Goal: Task Accomplishment & Management: Manage account settings

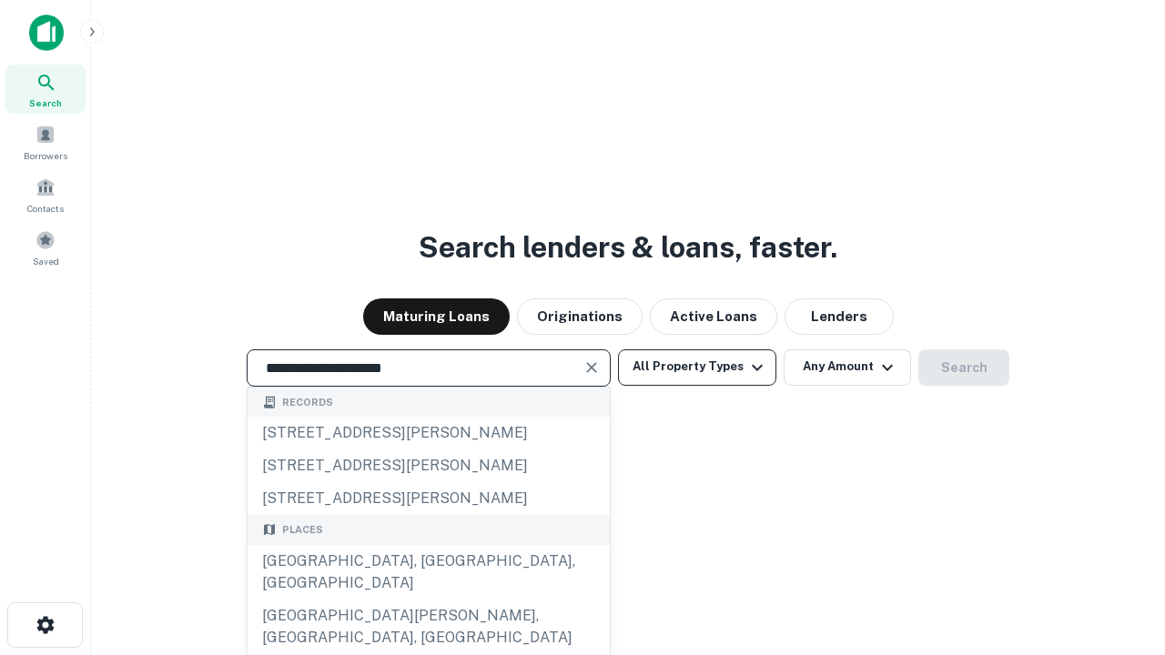
click at [428, 600] on div "[GEOGRAPHIC_DATA], [GEOGRAPHIC_DATA], [GEOGRAPHIC_DATA]" at bounding box center [429, 572] width 362 height 55
type input "**********"
click at [697, 367] on button "All Property Types" at bounding box center [697, 368] width 158 height 36
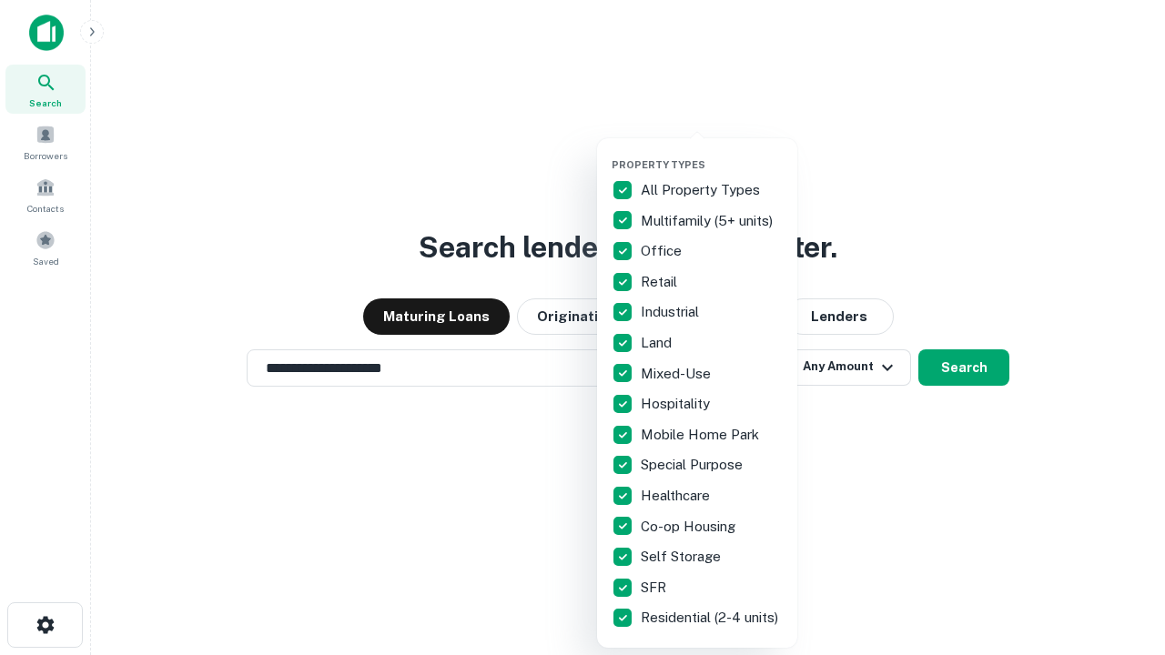
click at [712, 153] on button "button" at bounding box center [712, 153] width 200 height 1
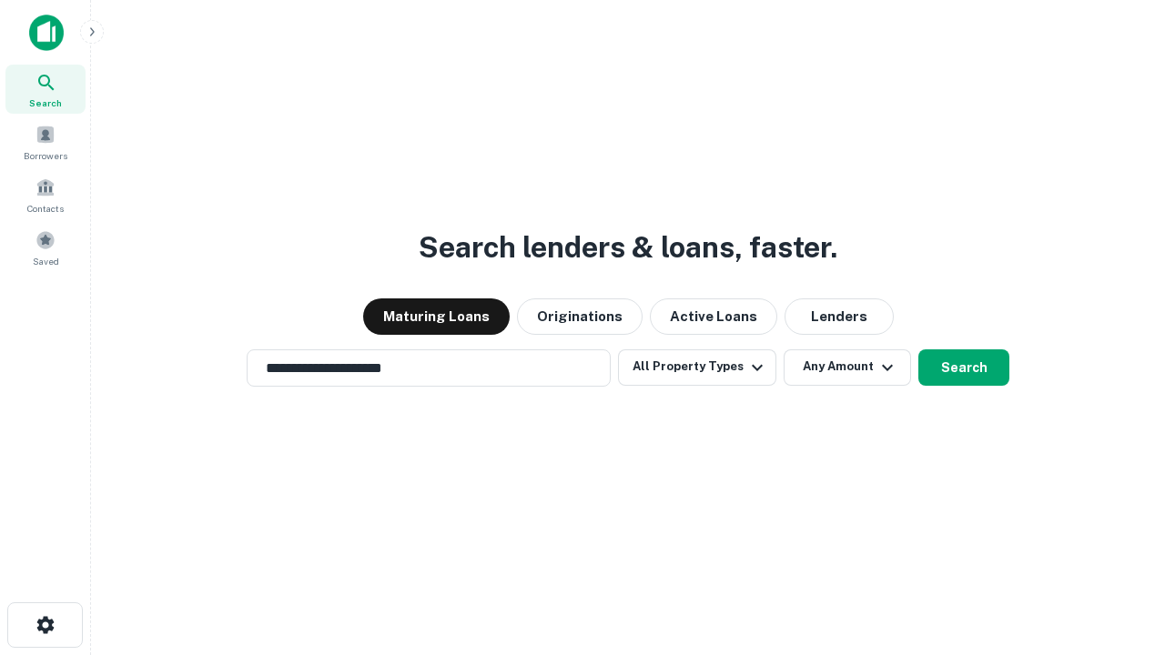
scroll to position [11, 219]
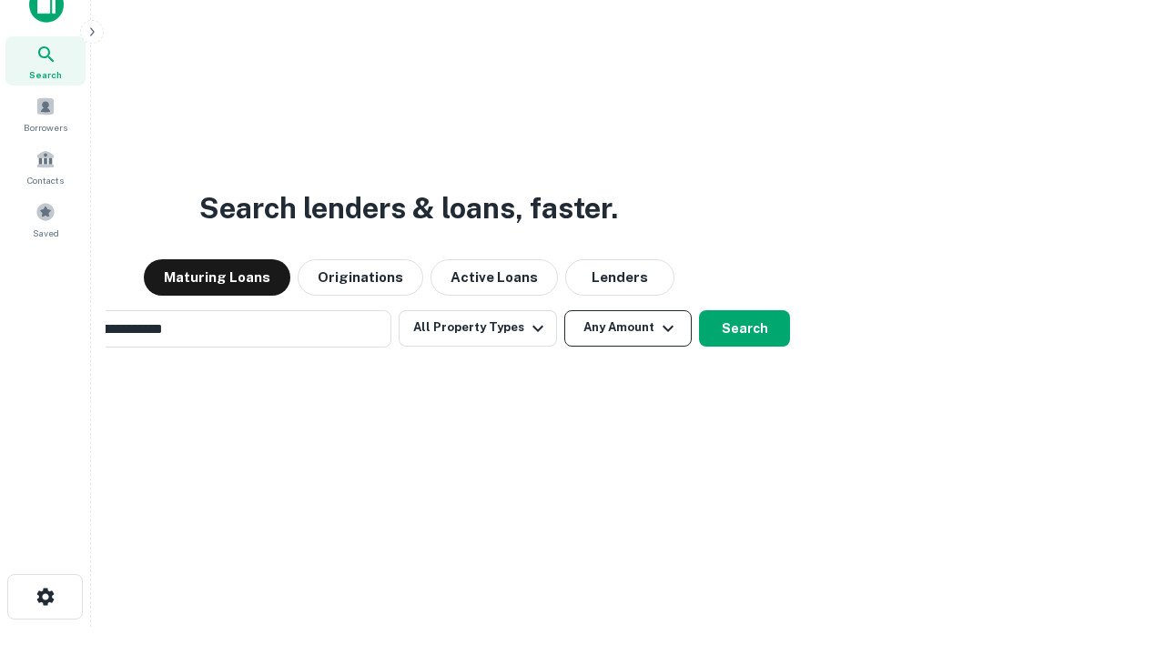
click at [564, 310] on button "Any Amount" at bounding box center [627, 328] width 127 height 36
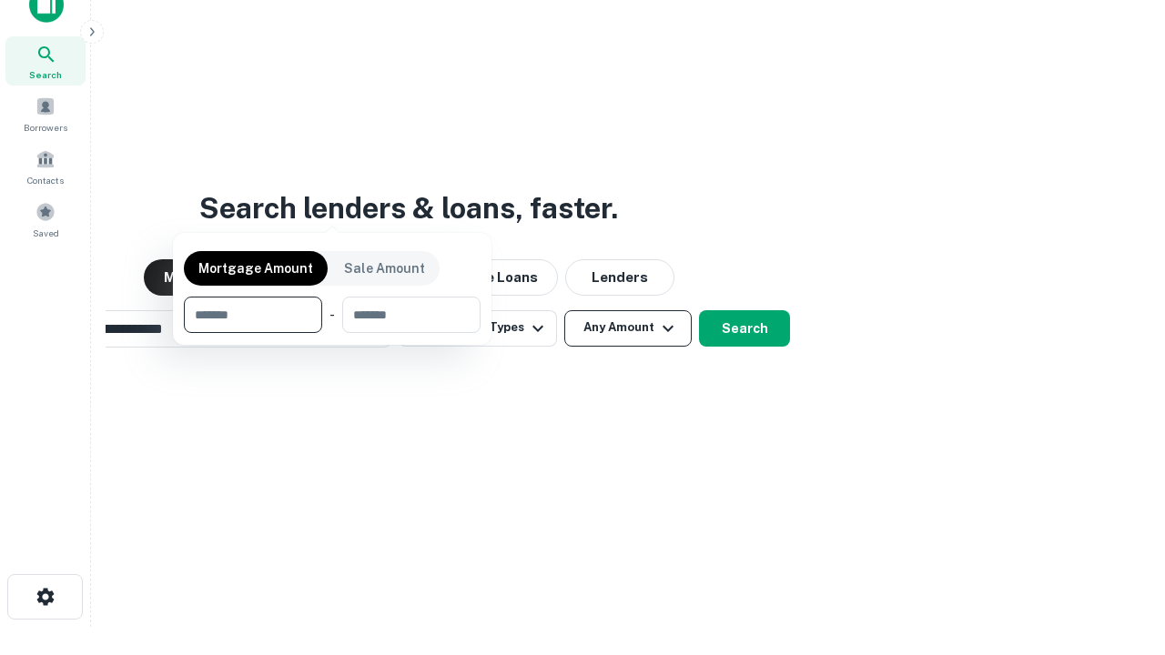
scroll to position [29, 0]
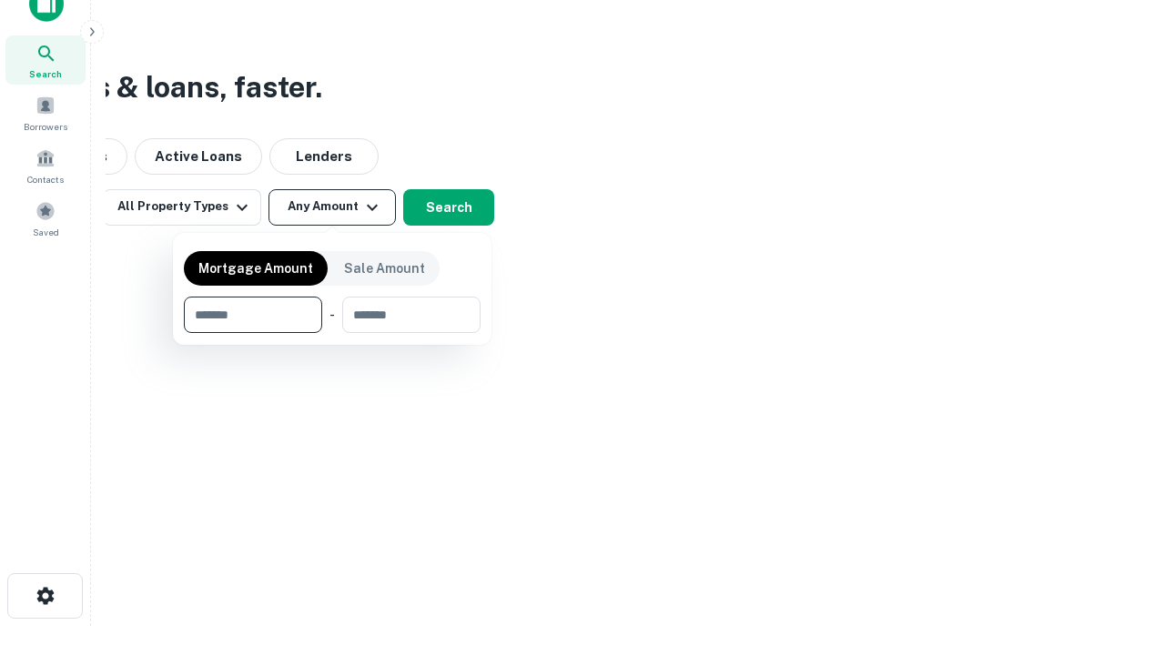
type input "*******"
click at [332, 333] on button "button" at bounding box center [332, 333] width 297 height 1
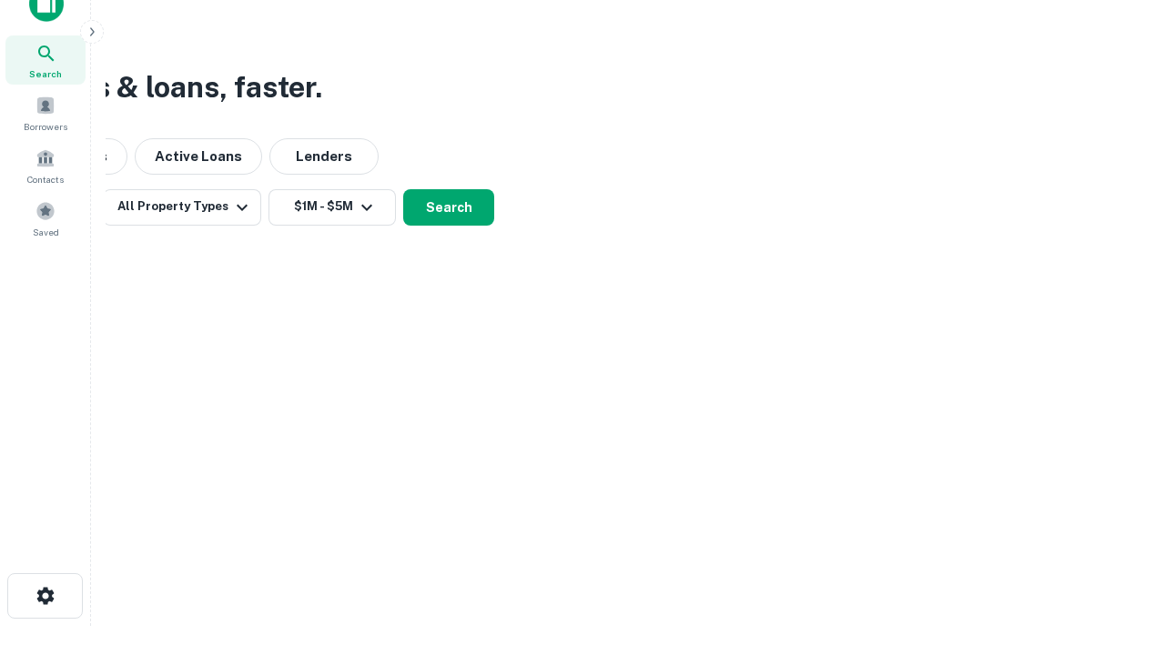
scroll to position [11, 336]
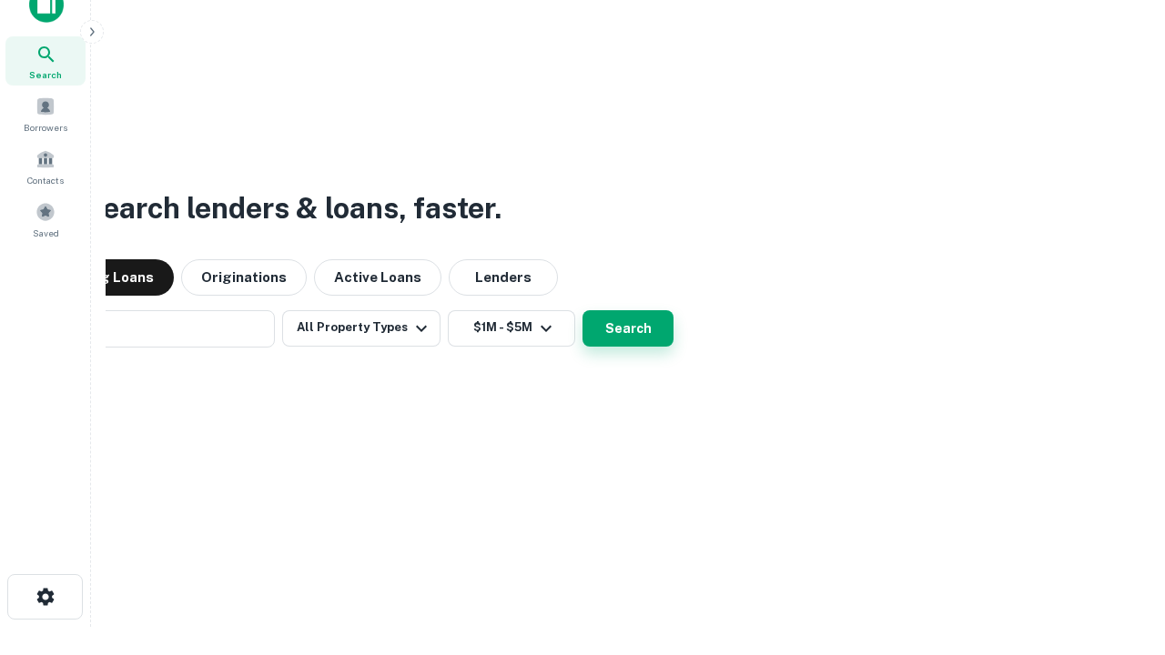
click at [583, 310] on button "Search" at bounding box center [628, 328] width 91 height 36
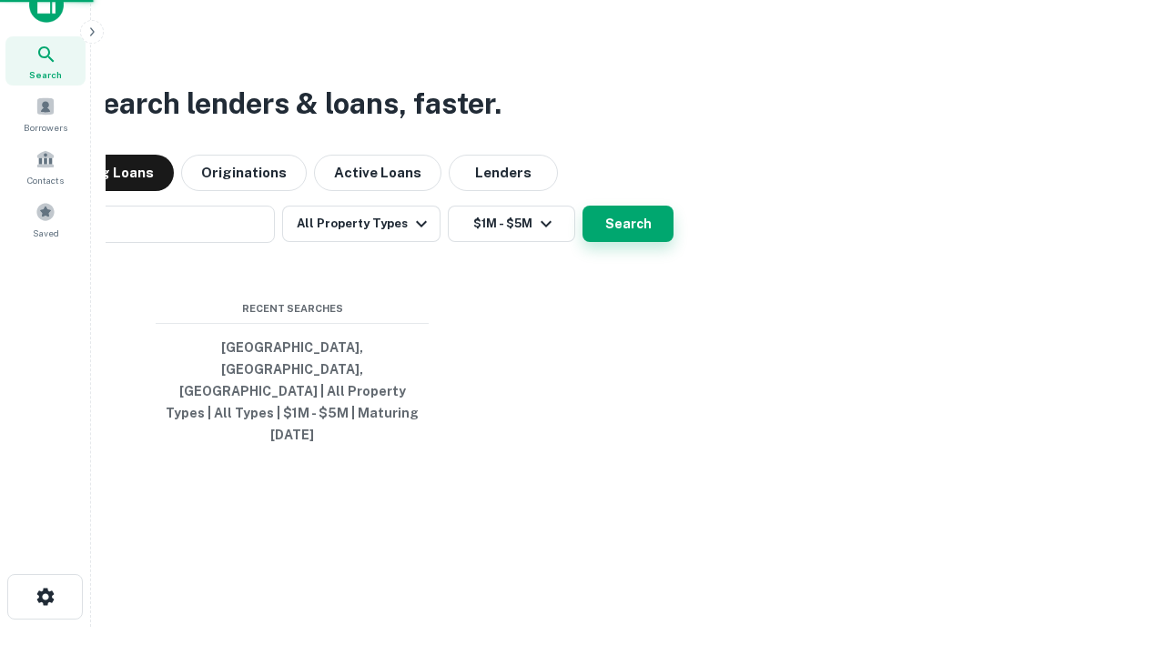
scroll to position [48, 515]
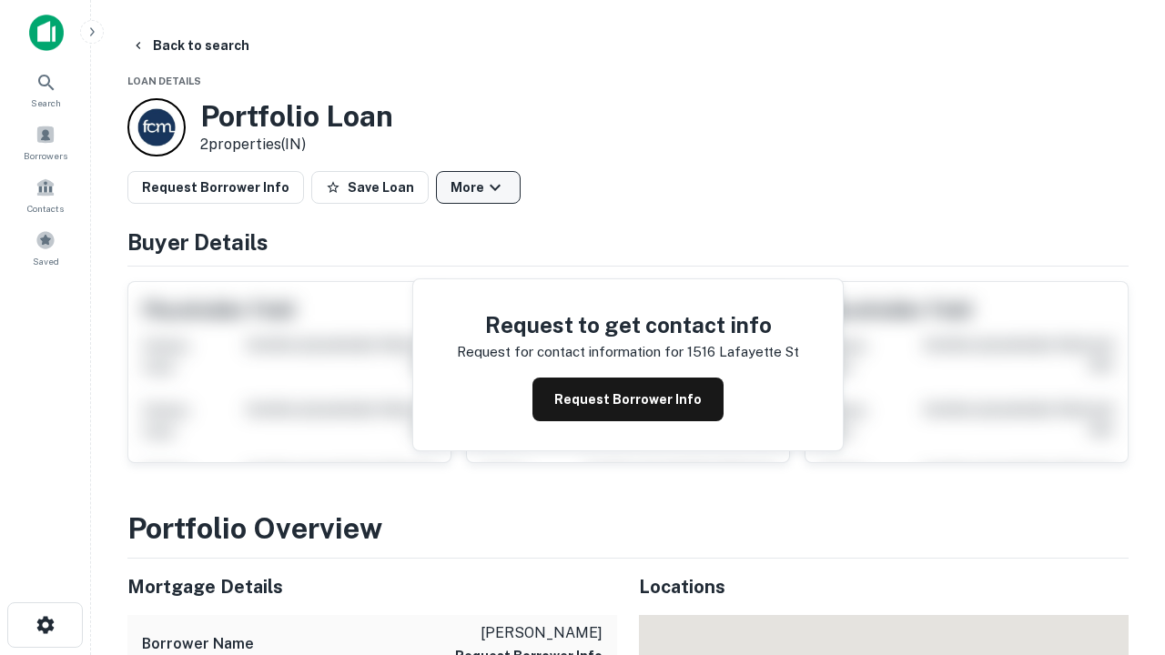
click at [478, 188] on button "More" at bounding box center [478, 187] width 85 height 33
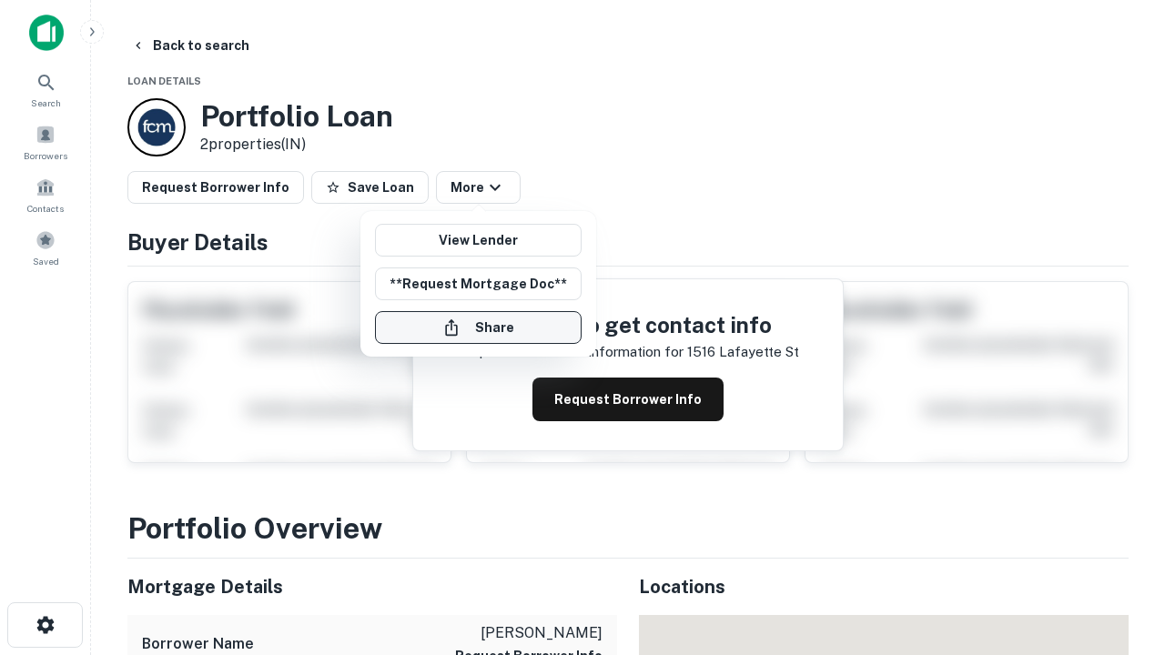
click at [478, 328] on button "Share" at bounding box center [478, 327] width 207 height 33
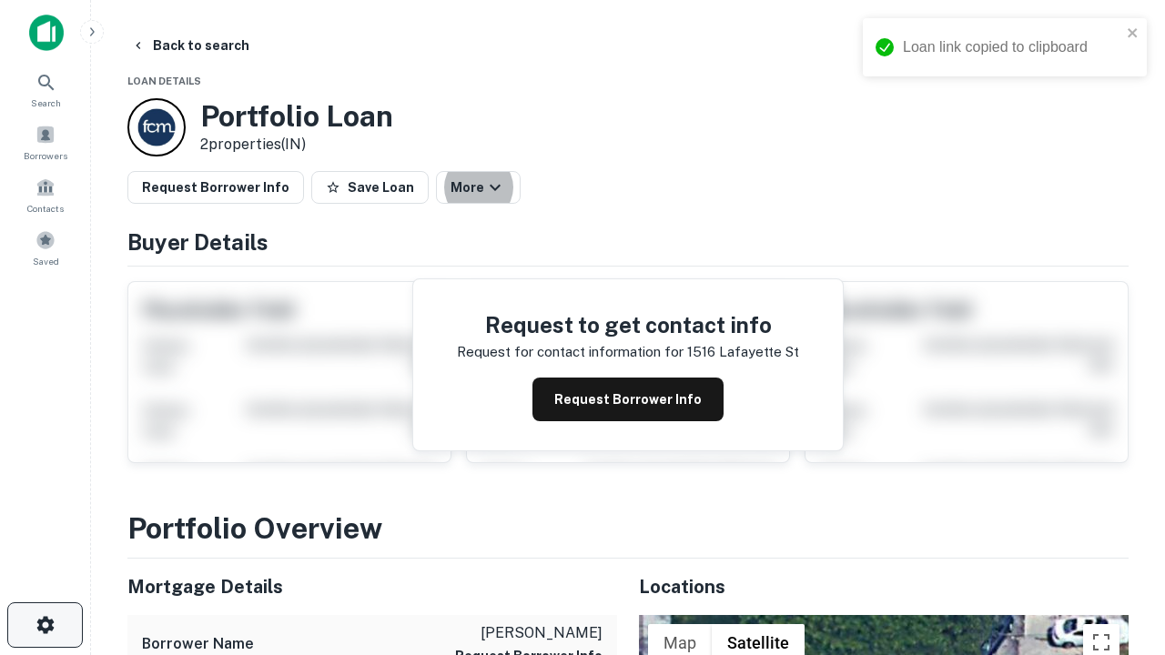
click at [45, 625] on icon "button" at bounding box center [46, 625] width 22 height 22
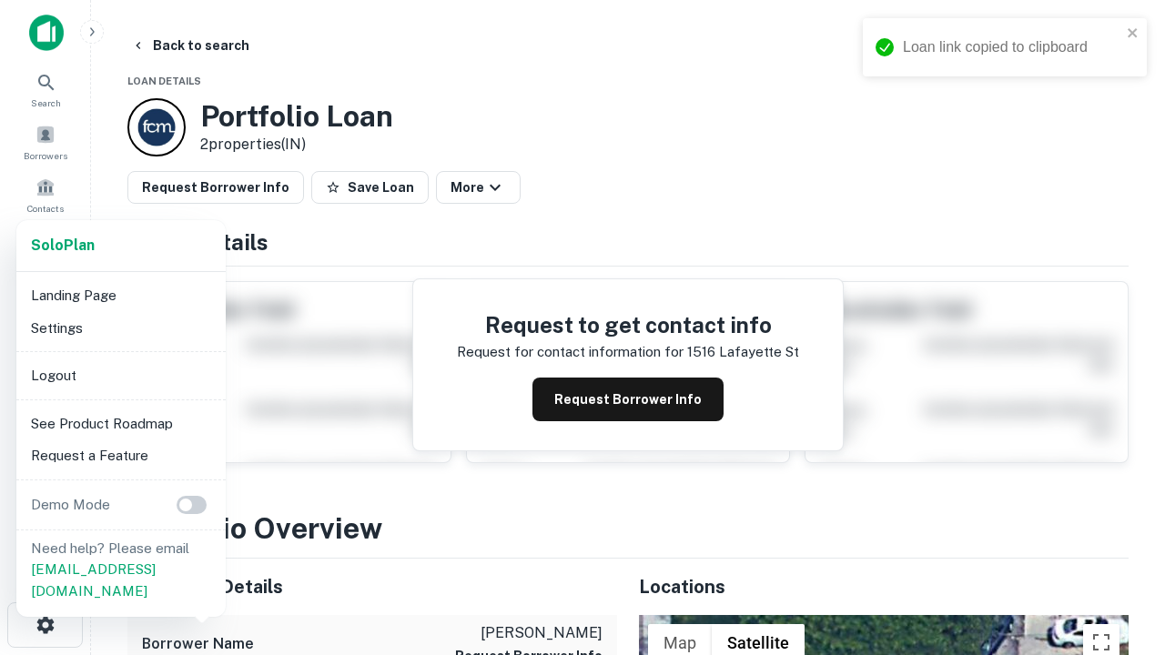
click at [120, 375] on li "Logout" at bounding box center [121, 376] width 195 height 33
